Goal: Transaction & Acquisition: Purchase product/service

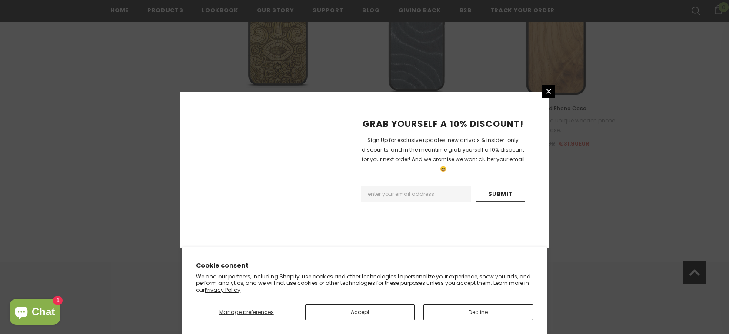
scroll to position [1040, 0]
